Goal: Check status: Check status

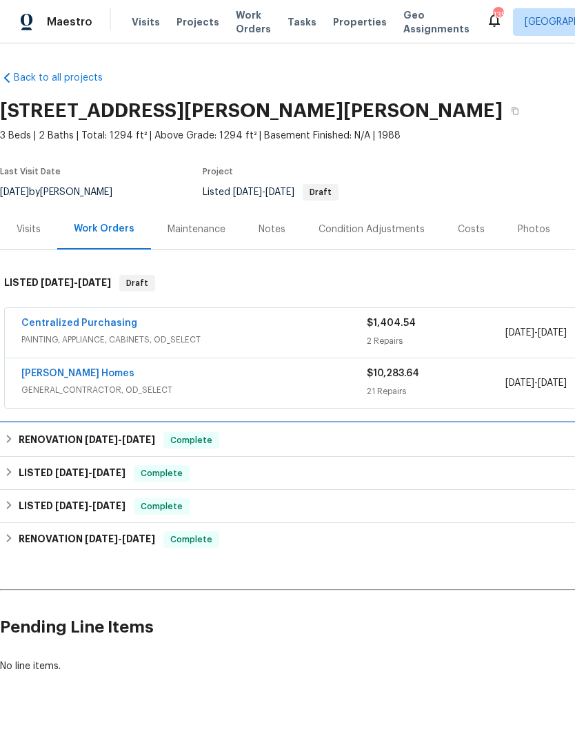
click at [516, 442] on div "RENOVATION 6/30/25 - 7/3/25 Complete" at bounding box center [389, 440] width 770 height 17
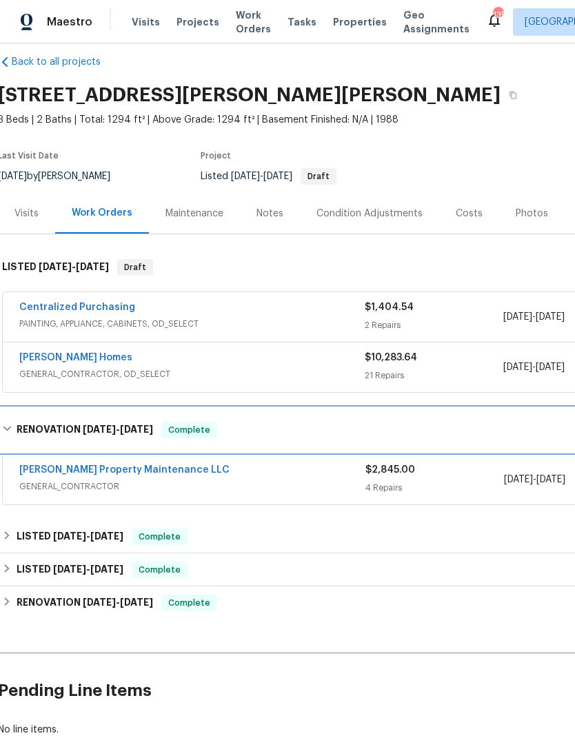
scroll to position [21, 2]
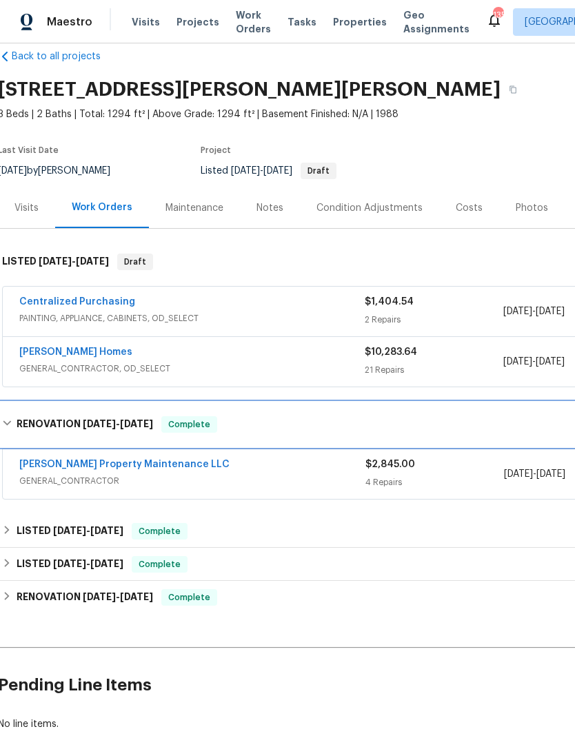
click at [521, 424] on div "RENOVATION 6/30/25 - 7/3/25 Complete" at bounding box center [387, 424] width 770 height 17
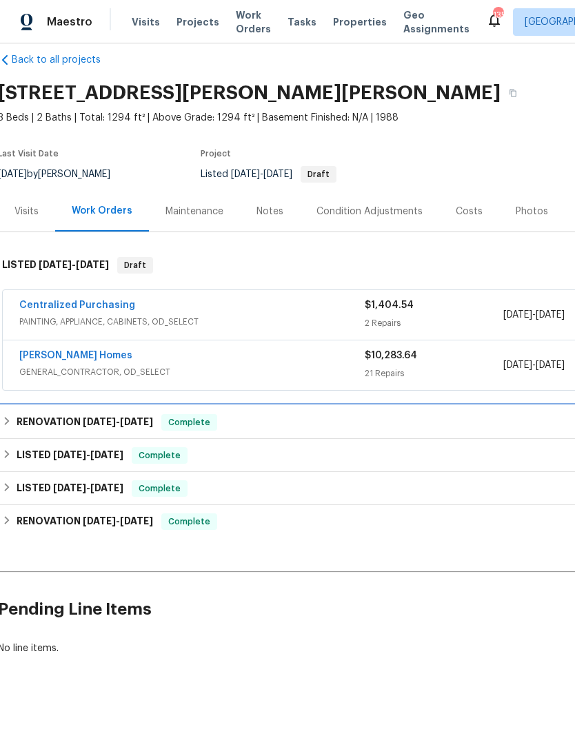
scroll to position [0, 2]
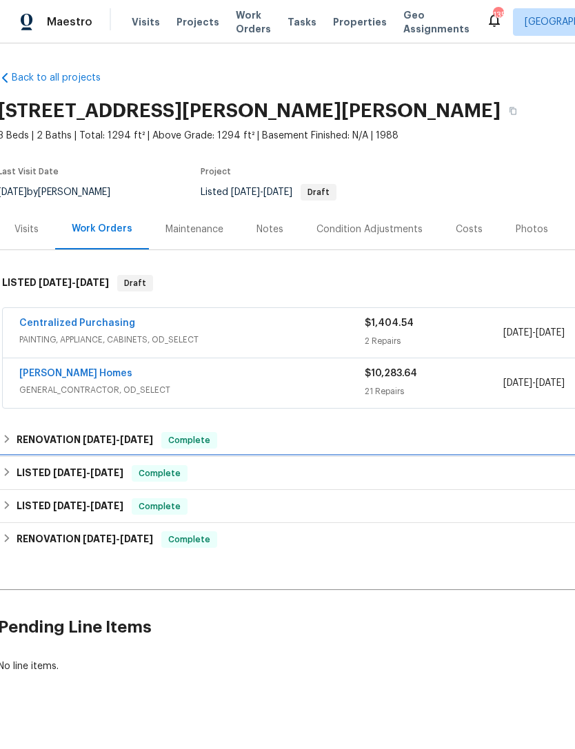
click at [513, 466] on div "LISTED 12/30/24 - 5/22/25 Complete" at bounding box center [387, 473] width 770 height 17
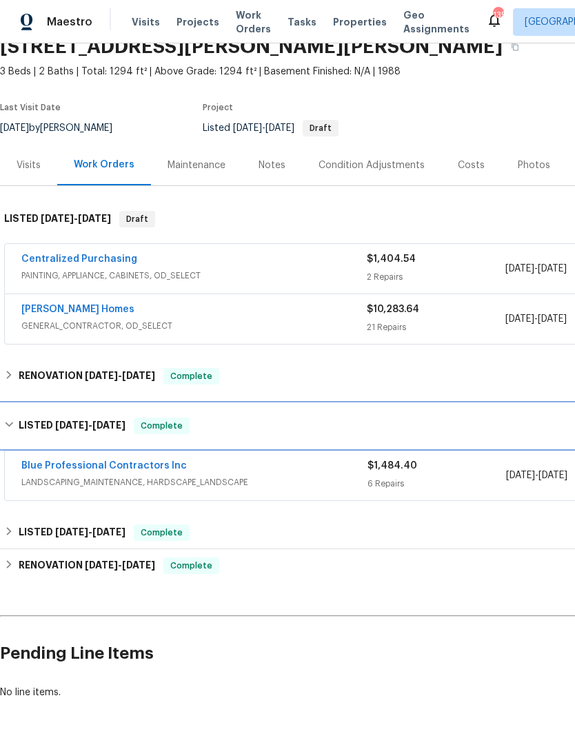
scroll to position [63, 0]
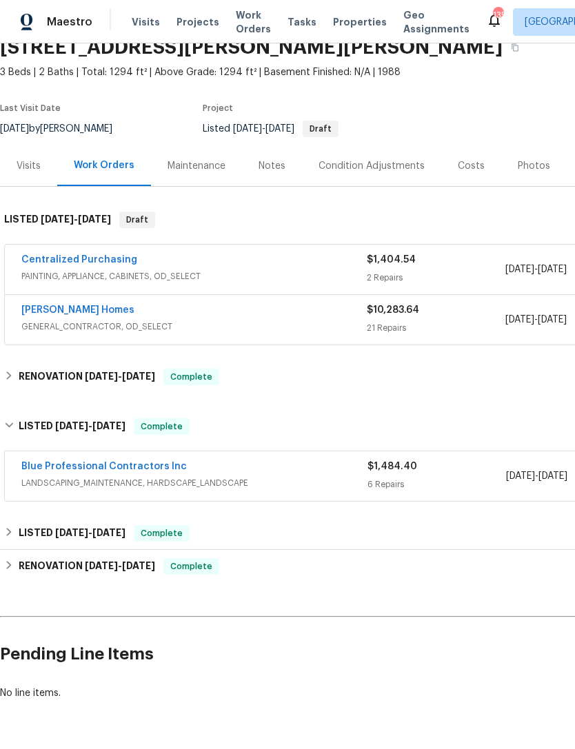
click at [474, 479] on div "6 Repairs" at bounding box center [436, 484] width 138 height 14
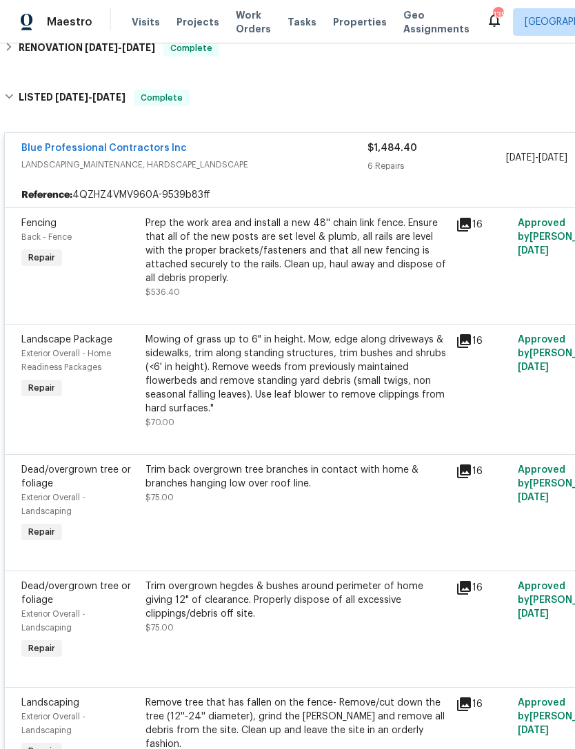
scroll to position [392, 0]
click at [414, 264] on div "Prep the work area and install a new 48'' chain link fence. Ensure that all of …" at bounding box center [296, 250] width 302 height 69
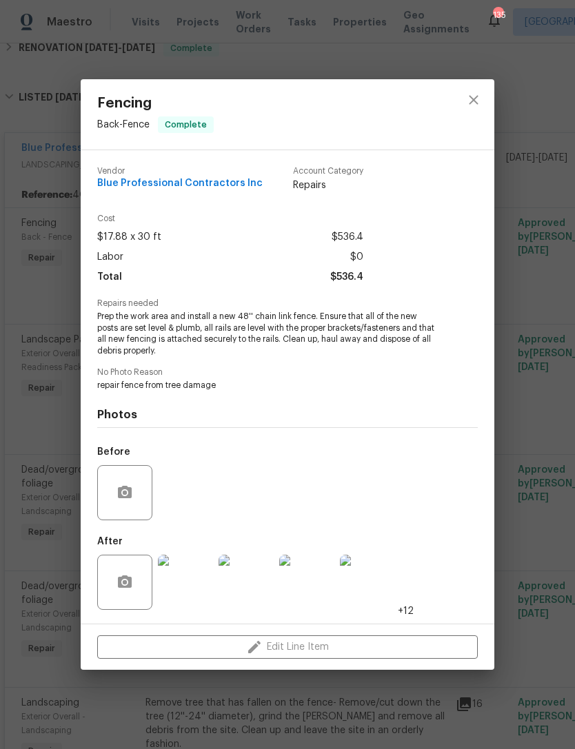
click at [199, 591] on img at bounding box center [185, 582] width 55 height 55
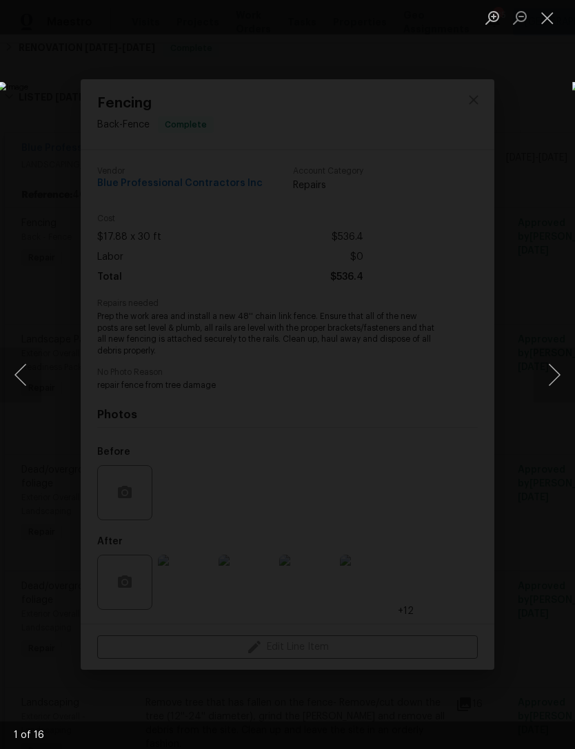
click at [545, 371] on button "Next image" at bounding box center [553, 374] width 41 height 55
click at [542, 375] on button "Next image" at bounding box center [553, 374] width 41 height 55
click at [545, 368] on button "Next image" at bounding box center [553, 374] width 41 height 55
click at [539, 15] on button "Close lightbox" at bounding box center [547, 18] width 28 height 24
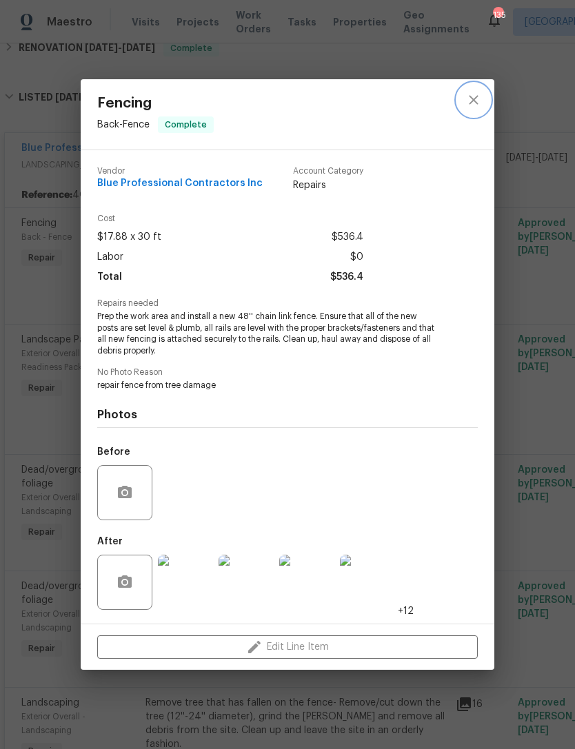
click at [465, 93] on icon "close" at bounding box center [473, 100] width 17 height 17
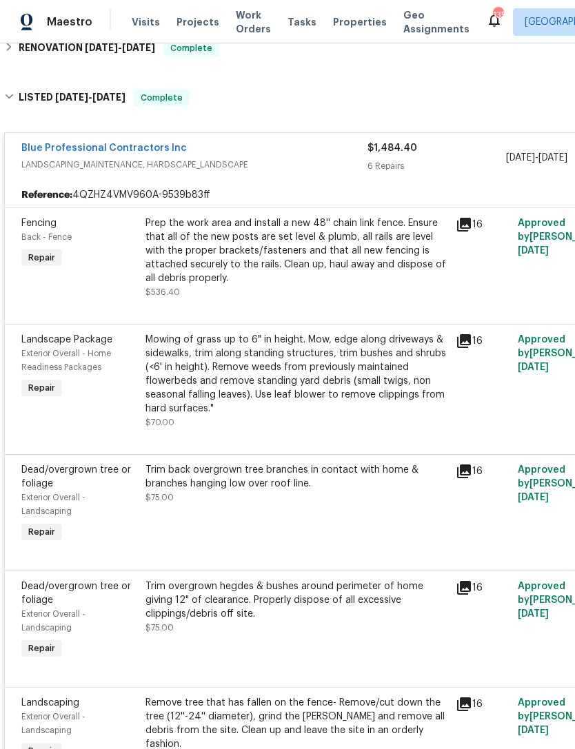
click at [338, 156] on div "Blue Professional Contractors Inc" at bounding box center [194, 149] width 346 height 17
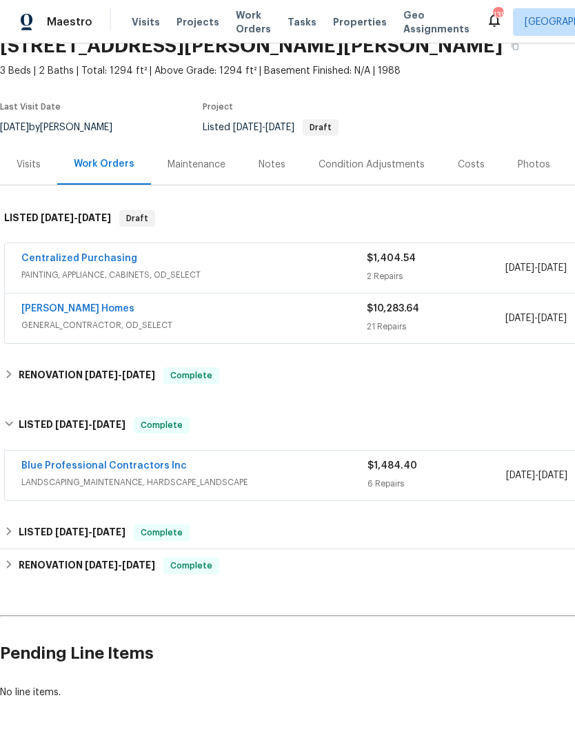
scroll to position [63, 0]
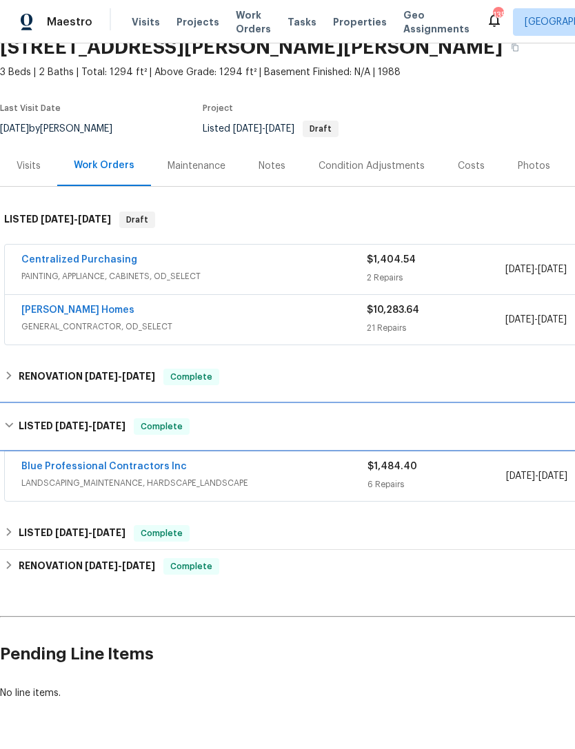
click at [19, 424] on h6 "LISTED 12/30/24 - 5/22/25" at bounding box center [72, 426] width 107 height 17
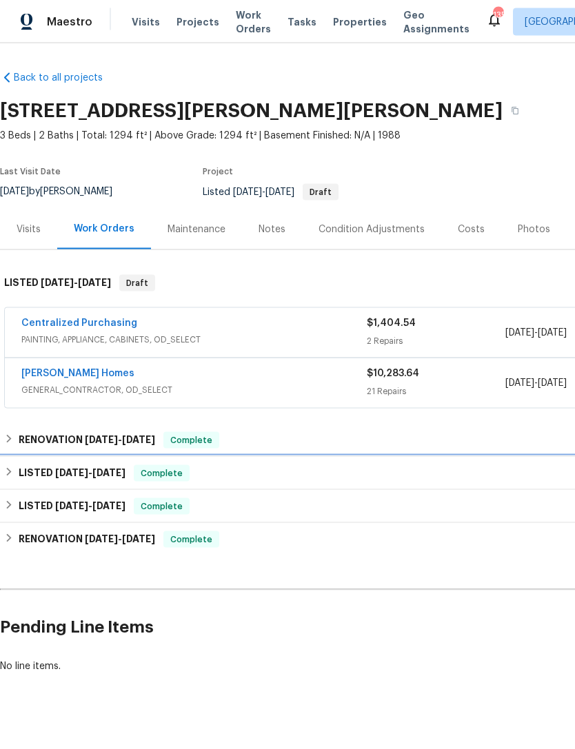
scroll to position [17, 0]
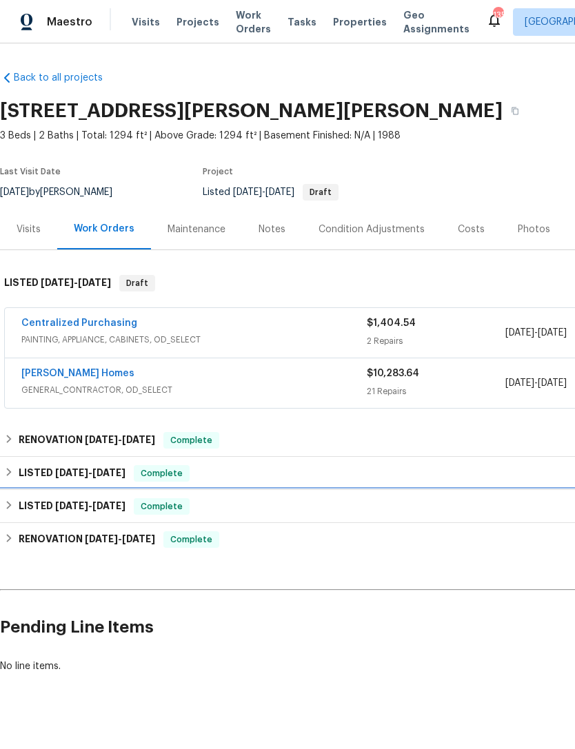
click at [424, 498] on div "LISTED 11/30/24 - 12/3/24 Complete" at bounding box center [389, 506] width 770 height 17
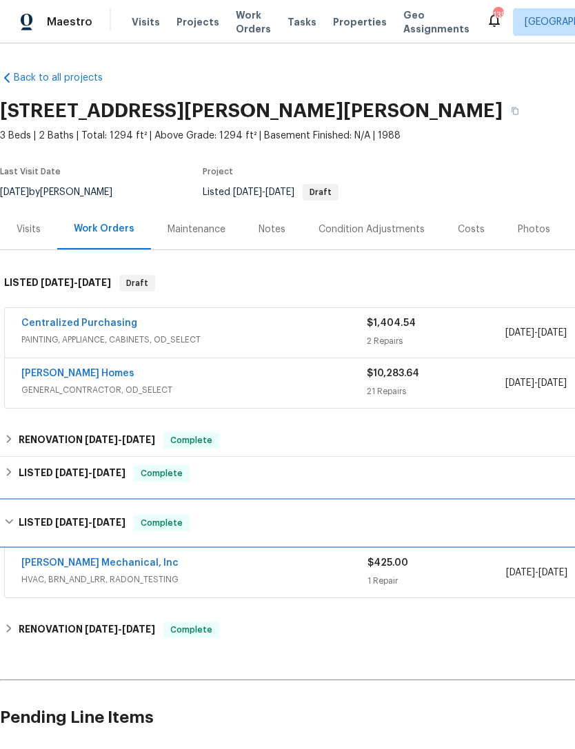
click at [462, 515] on div "LISTED 11/30/24 - 12/3/24 Complete" at bounding box center [389, 523] width 770 height 17
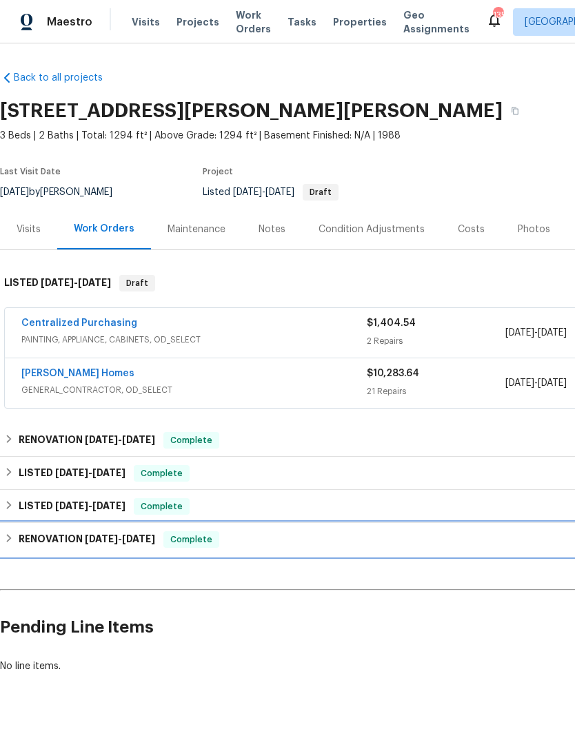
click at [446, 531] on div "RENOVATION 9/3/24 - 11/6/24 Complete" at bounding box center [389, 539] width 770 height 17
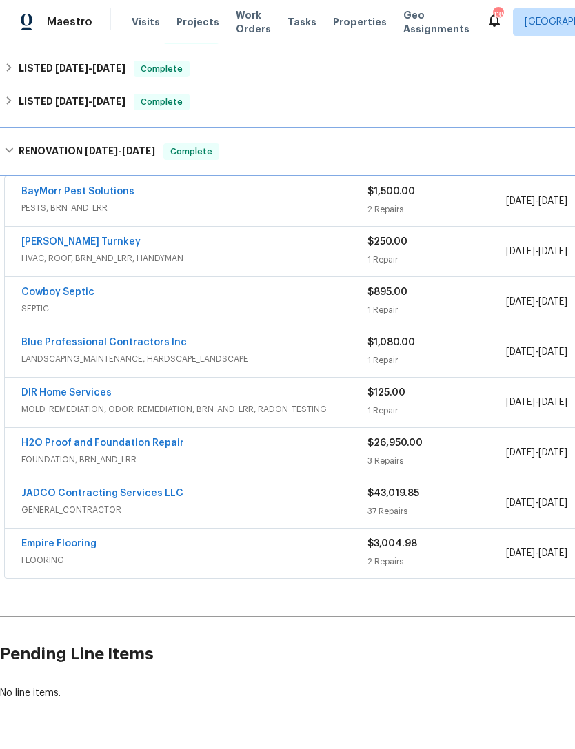
scroll to position [44, 0]
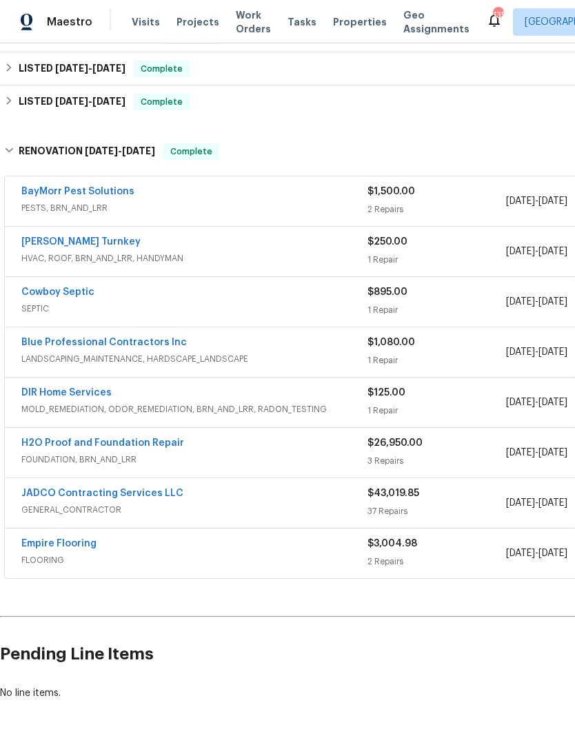
click at [481, 454] on div "3 Repairs" at bounding box center [436, 461] width 138 height 14
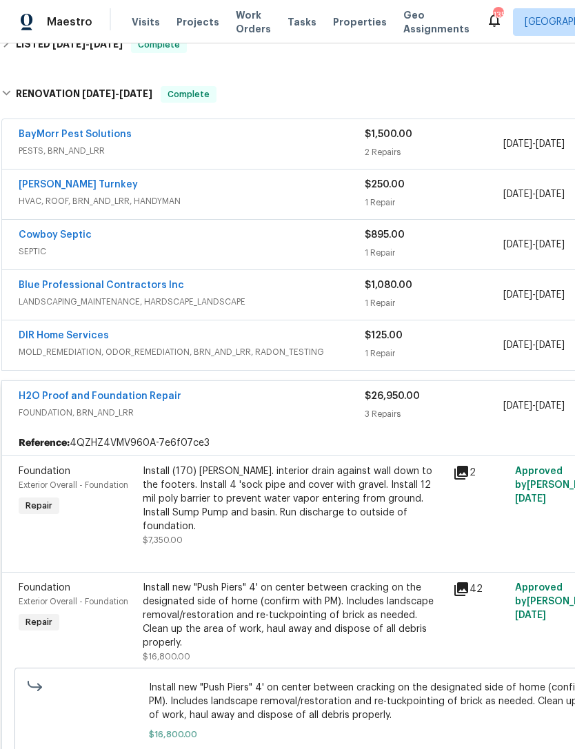
scroll to position [480, 5]
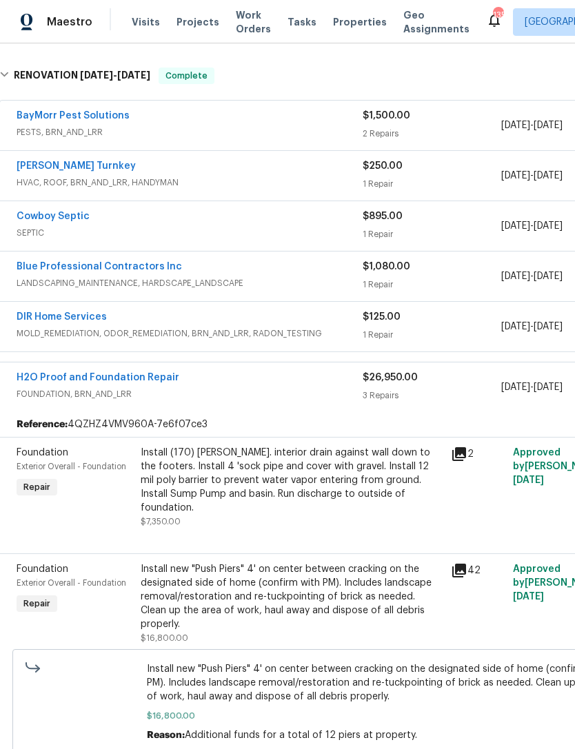
click at [464, 447] on icon at bounding box center [459, 454] width 14 height 14
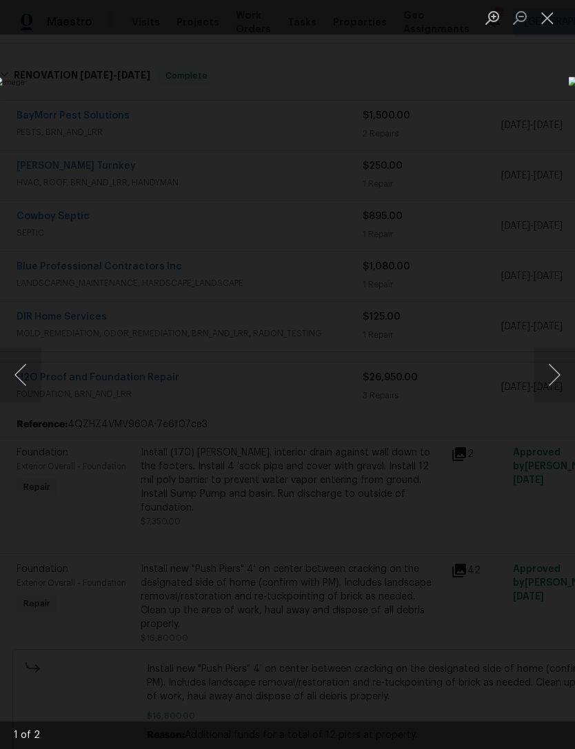
click at [544, 376] on button "Next image" at bounding box center [553, 374] width 41 height 55
click at [551, 377] on button "Next image" at bounding box center [553, 374] width 41 height 55
click at [544, 381] on button "Next image" at bounding box center [553, 374] width 41 height 55
click at [546, 18] on button "Close lightbox" at bounding box center [547, 18] width 28 height 24
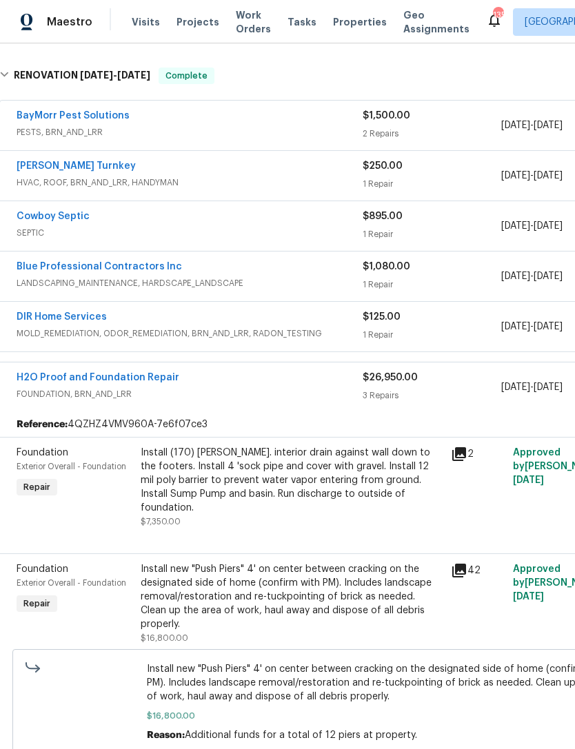
click at [393, 562] on div "Install new "Push Piers" 4' on center between cracking on the designated side o…" at bounding box center [292, 596] width 302 height 69
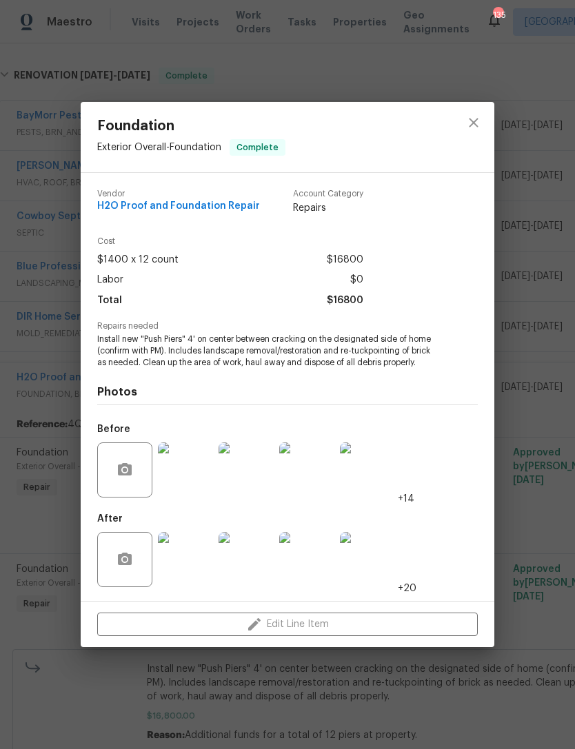
click at [189, 572] on img at bounding box center [185, 559] width 55 height 55
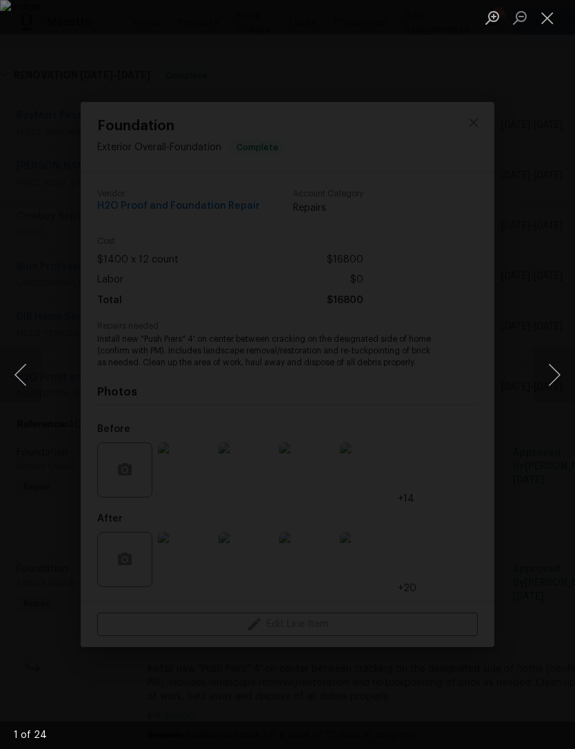
click at [555, 375] on button "Next image" at bounding box center [553, 374] width 41 height 55
click at [553, 372] on button "Next image" at bounding box center [553, 374] width 41 height 55
click at [559, 376] on button "Next image" at bounding box center [553, 374] width 41 height 55
click at [554, 380] on button "Next image" at bounding box center [553, 374] width 41 height 55
click at [553, 369] on button "Next image" at bounding box center [553, 374] width 41 height 55
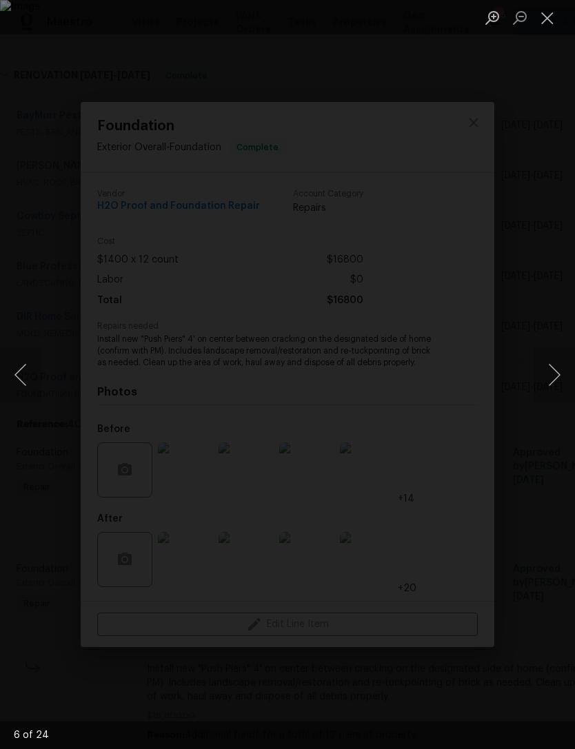
click at [555, 371] on button "Next image" at bounding box center [553, 374] width 41 height 55
click at [555, 366] on button "Next image" at bounding box center [553, 374] width 41 height 55
click at [559, 369] on button "Next image" at bounding box center [553, 374] width 41 height 55
click at [555, 373] on button "Next image" at bounding box center [553, 374] width 41 height 55
click at [559, 373] on button "Next image" at bounding box center [553, 374] width 41 height 55
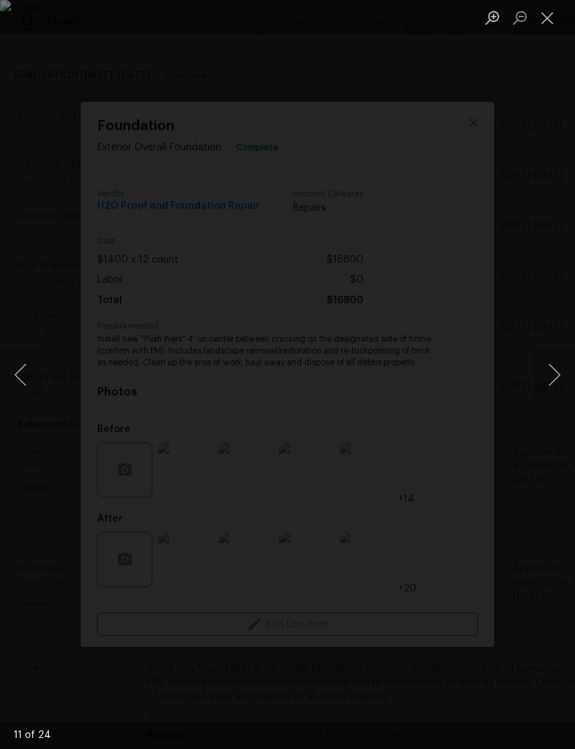
click at [554, 371] on button "Next image" at bounding box center [553, 374] width 41 height 55
click at [546, 14] on button "Close lightbox" at bounding box center [547, 18] width 28 height 24
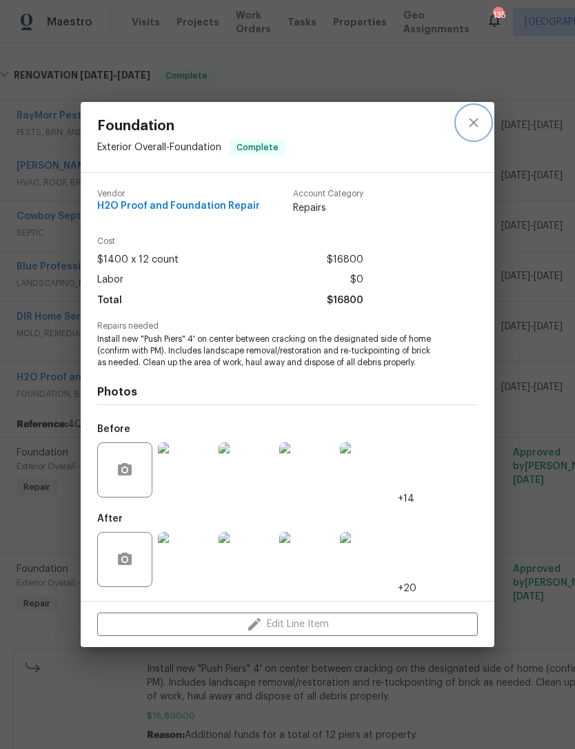
click at [473, 118] on icon "close" at bounding box center [473, 122] width 17 height 17
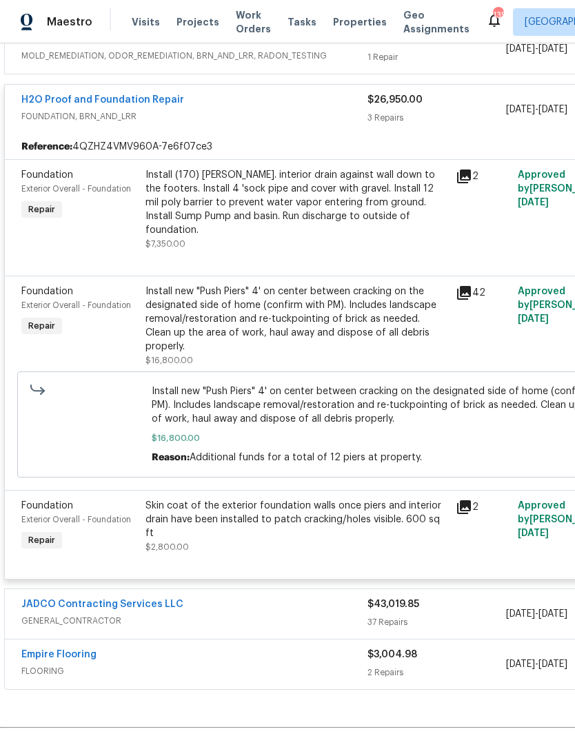
scroll to position [794, 0]
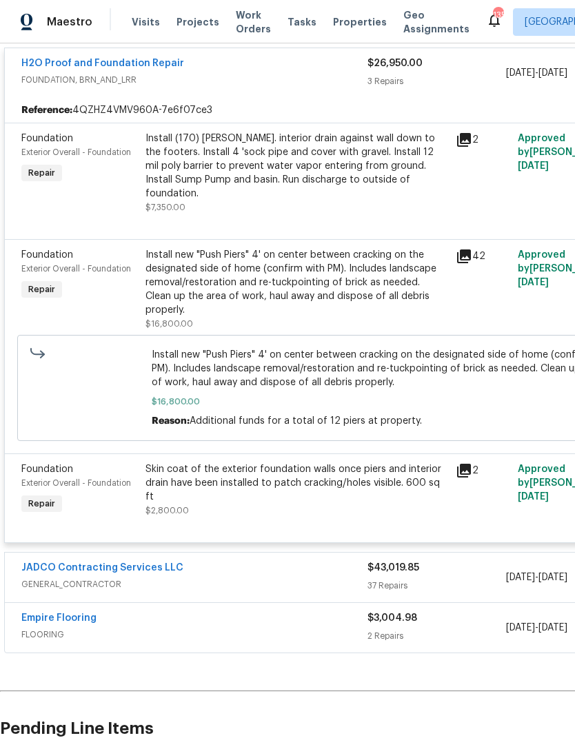
click at [460, 462] on icon at bounding box center [463, 470] width 17 height 17
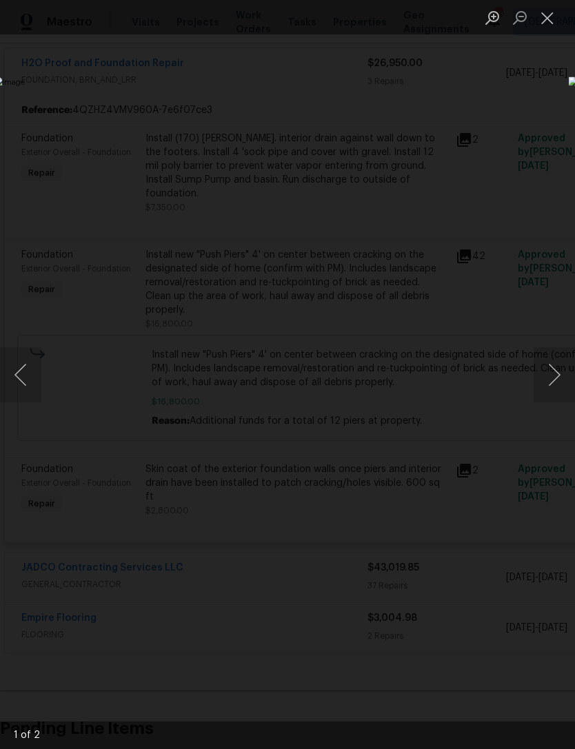
click at [548, 376] on button "Next image" at bounding box center [553, 374] width 41 height 55
click at [555, 388] on button "Next image" at bounding box center [553, 374] width 41 height 55
click at [551, 373] on button "Next image" at bounding box center [553, 374] width 41 height 55
click at [544, 17] on button "Close lightbox" at bounding box center [547, 18] width 28 height 24
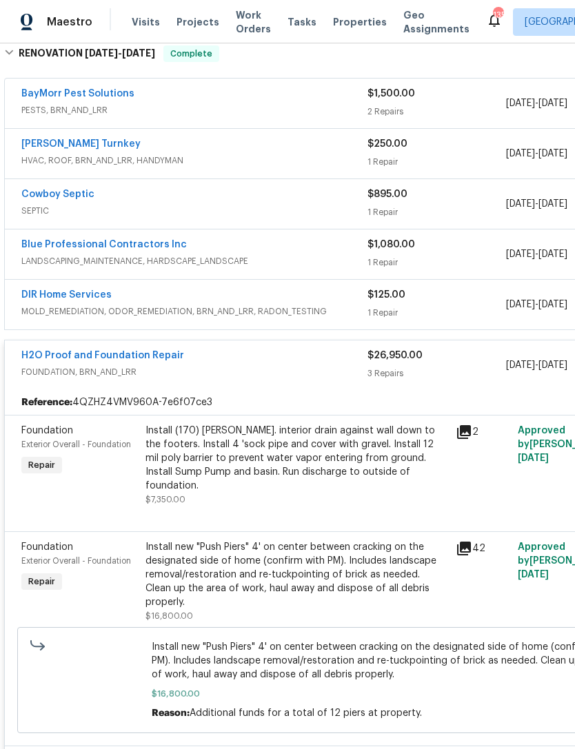
scroll to position [502, -1]
click at [322, 349] on div "H2O Proof and Foundation Repair" at bounding box center [194, 357] width 346 height 17
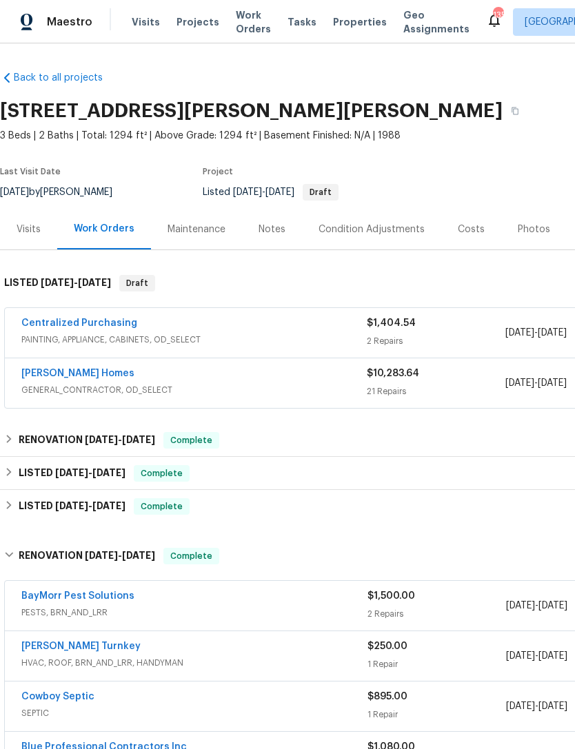
scroll to position [0, 0]
click at [41, 369] on link "Therrien Homes" at bounding box center [77, 374] width 113 height 10
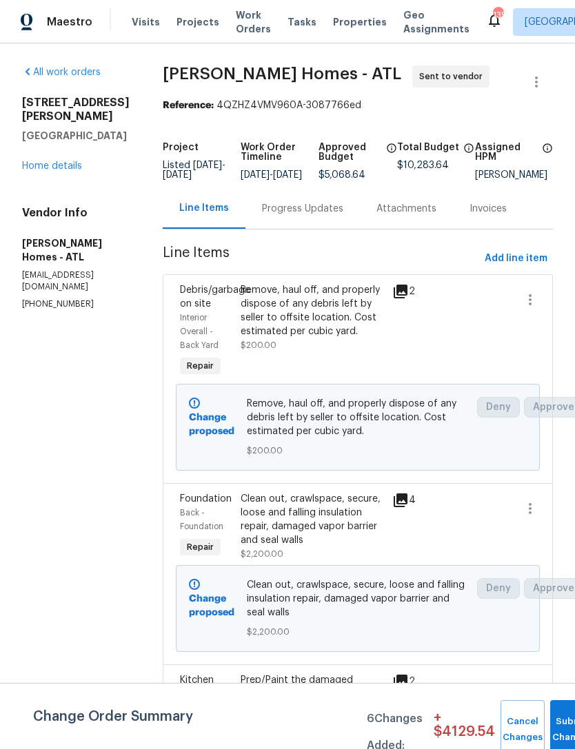
click at [493, 440] on div "Deny Approve" at bounding box center [502, 427] width 58 height 69
click at [568, 729] on span "Submit Changes" at bounding box center [572, 730] width 30 height 32
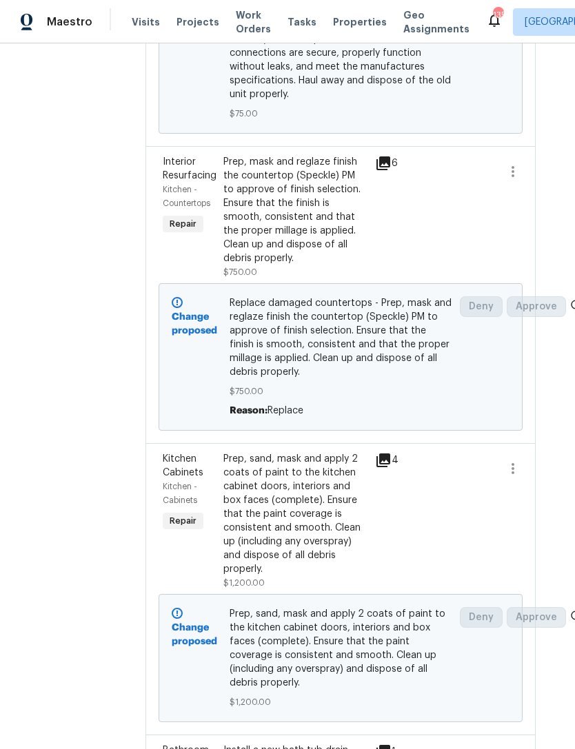
scroll to position [1727, 17]
click at [450, 327] on div "Replace damaged countertops - Prep, mask and reglaze finish the countertop (Spe…" at bounding box center [340, 358] width 231 height 130
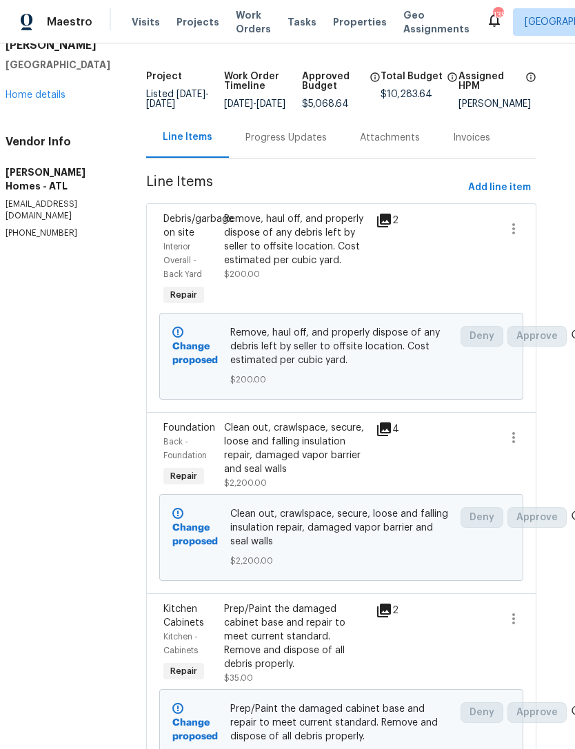
scroll to position [74, 16]
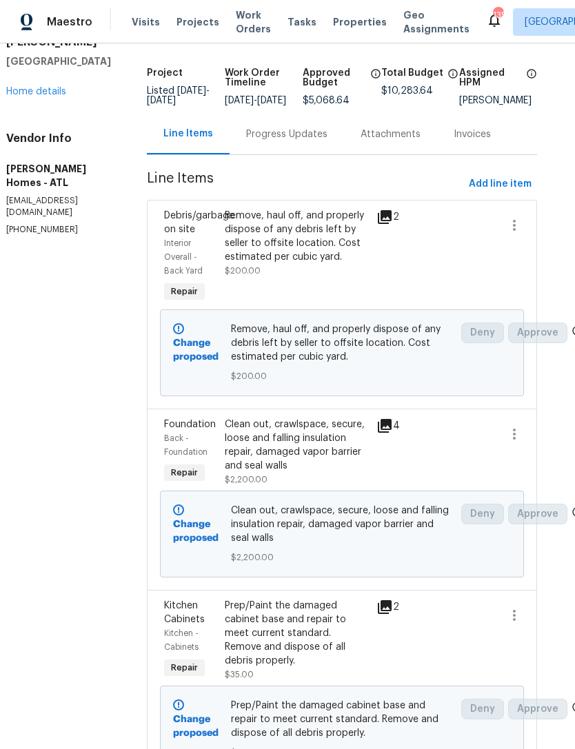
click at [378, 433] on icon at bounding box center [385, 426] width 14 height 14
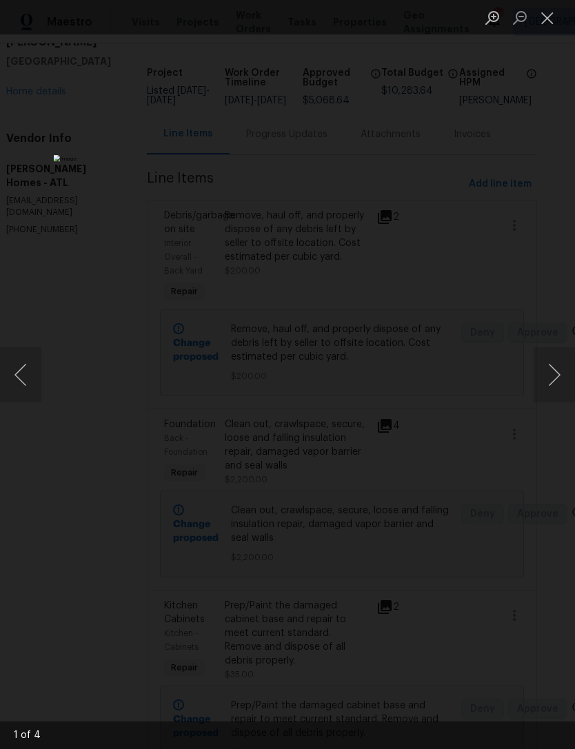
click at [555, 373] on button "Next image" at bounding box center [553, 374] width 41 height 55
click at [550, 375] on button "Next image" at bounding box center [553, 374] width 41 height 55
click at [551, 375] on button "Next image" at bounding box center [553, 374] width 41 height 55
click at [551, 372] on button "Next image" at bounding box center [553, 374] width 41 height 55
click at [549, 16] on button "Close lightbox" at bounding box center [547, 18] width 28 height 24
